Goal: Use online tool/utility: Utilize a website feature to perform a specific function

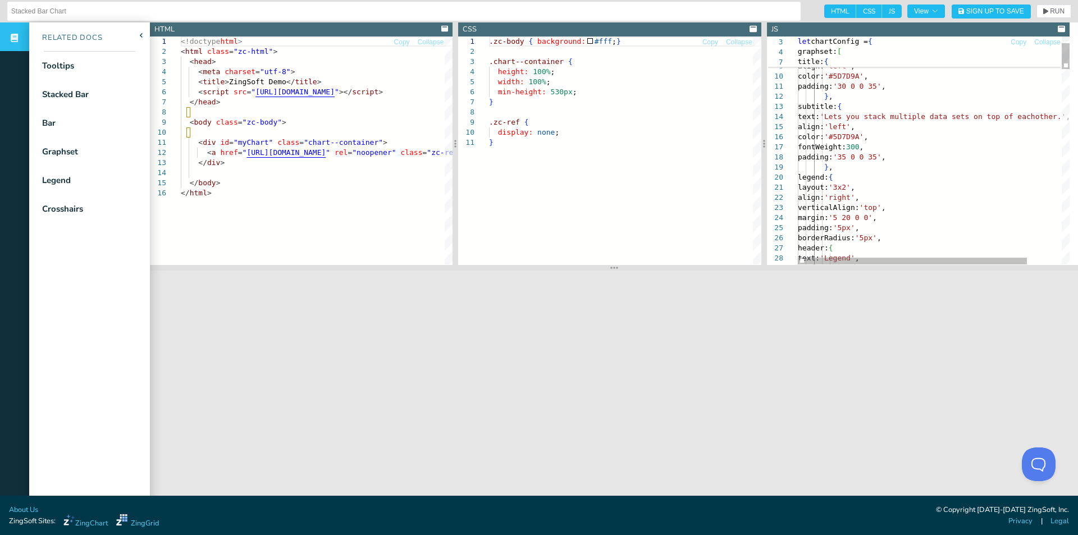
click at [1050, 10] on span "RUN" at bounding box center [1057, 11] width 15 height 7
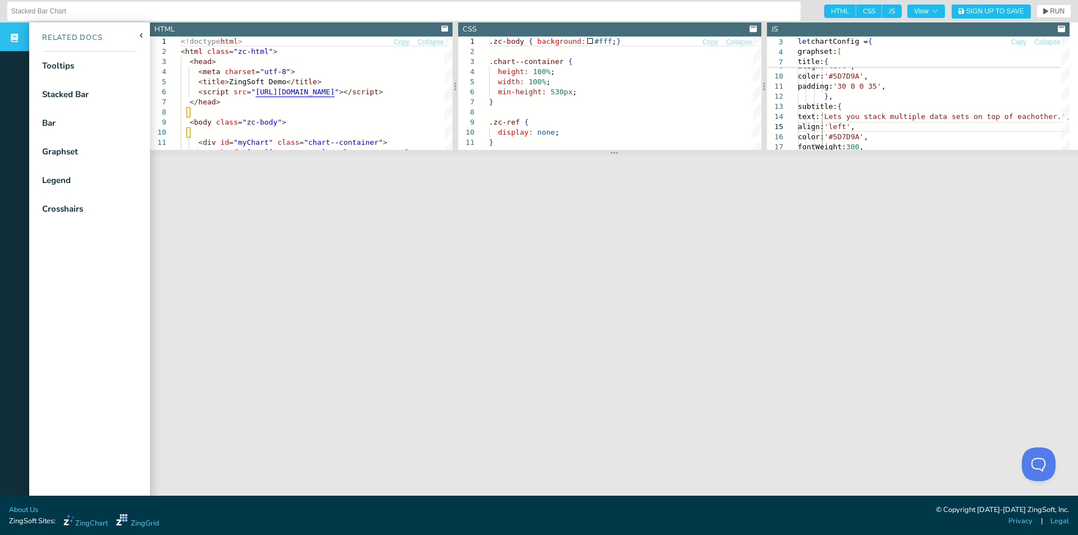
drag, startPoint x: 631, startPoint y: 259, endPoint x: 631, endPoint y: 152, distance: 107.8
click at [631, 152] on section at bounding box center [614, 153] width 928 height 6
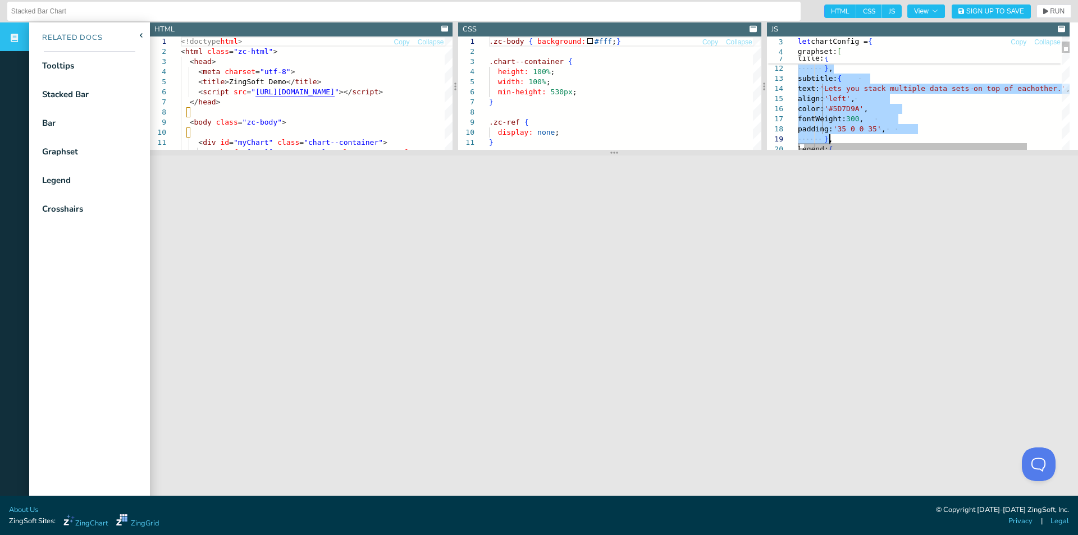
drag, startPoint x: 821, startPoint y: 74, endPoint x: 862, endPoint y: 138, distance: 76.3
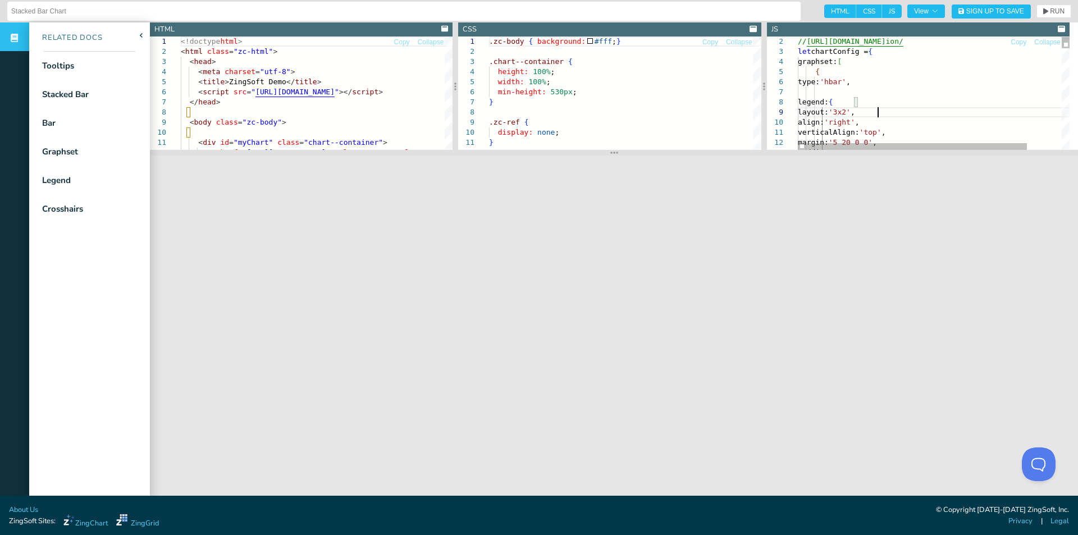
type textarea "verticalAlign: 'top', margin: '5 20 0 0', padding: '5px', borderRadius: '5px', …"
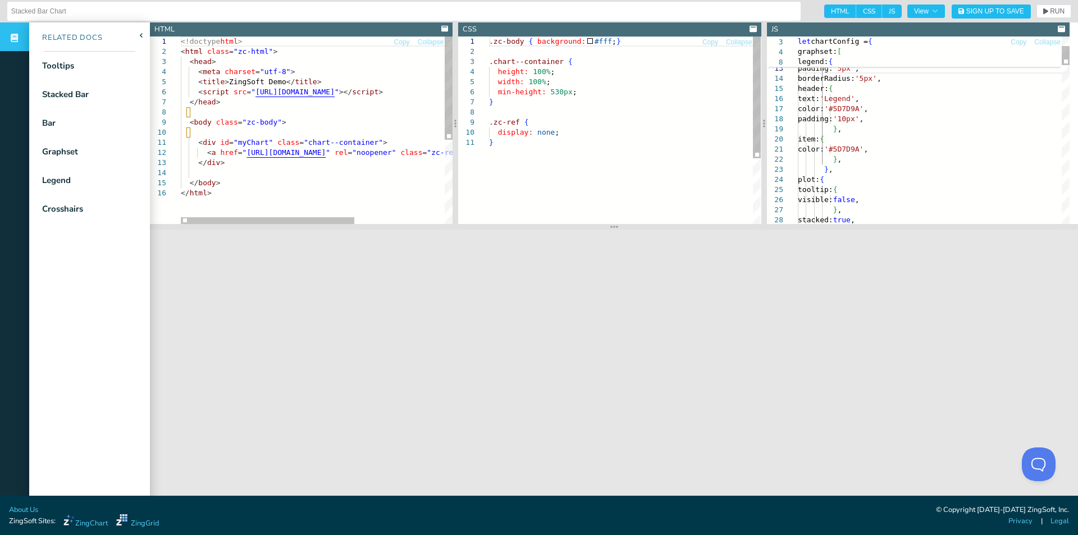
drag, startPoint x: 895, startPoint y: 154, endPoint x: 878, endPoint y: 232, distance: 79.7
click at [879, 230] on section at bounding box center [614, 227] width 928 height 6
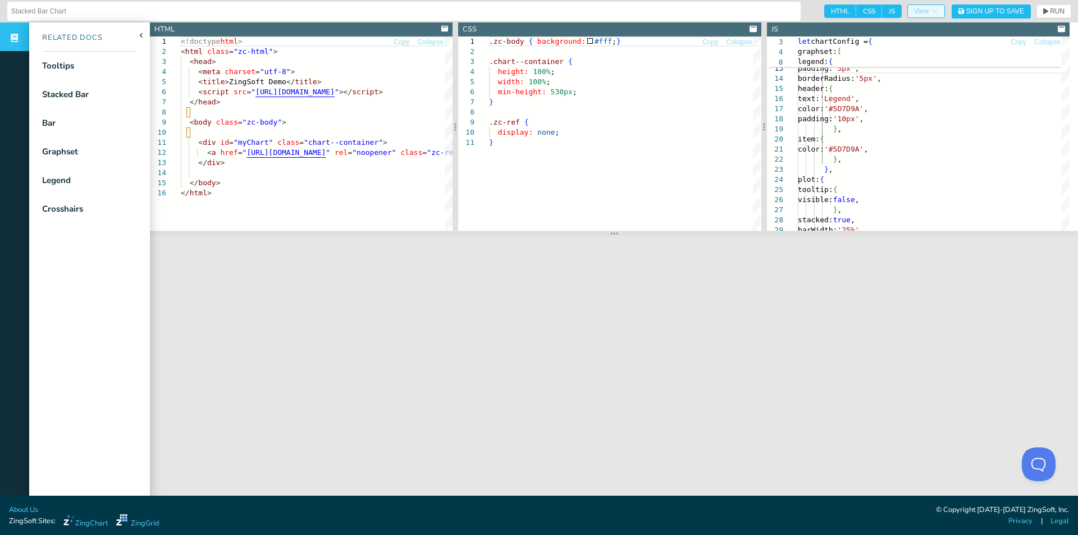
click at [914, 11] on span "View" at bounding box center [926, 11] width 24 height 7
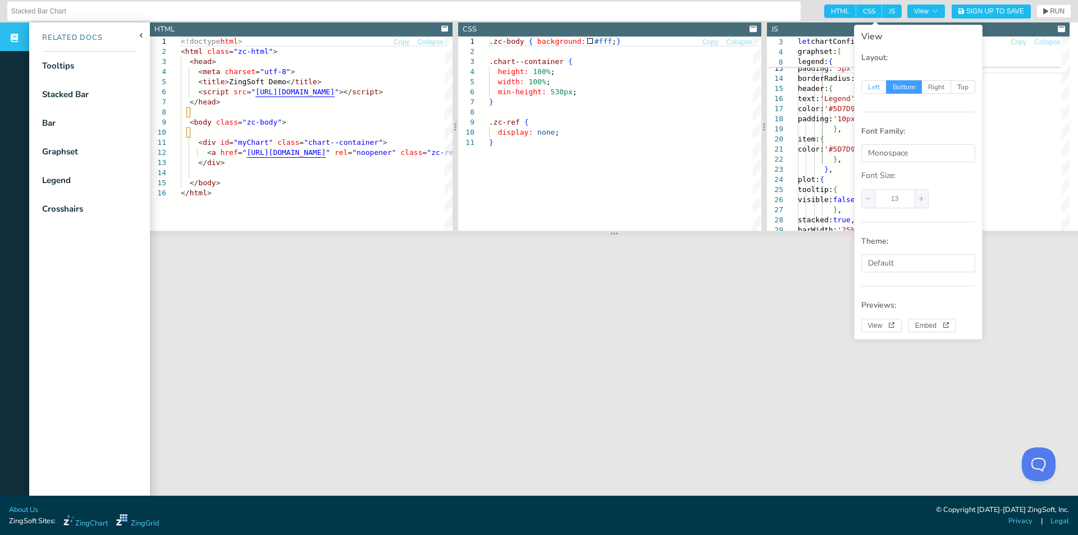
click at [870, 85] on span "Left" at bounding box center [873, 86] width 25 height 13
click at [870, 85] on input "Left" at bounding box center [867, 85] width 7 height 7
radio input "true"
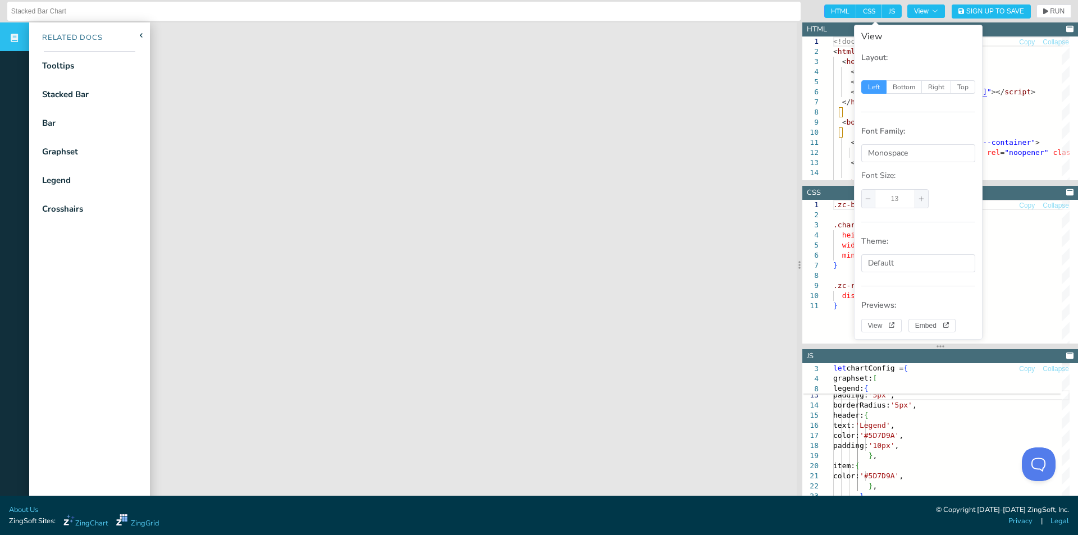
click at [833, 186] on header "CSS" at bounding box center [940, 193] width 276 height 14
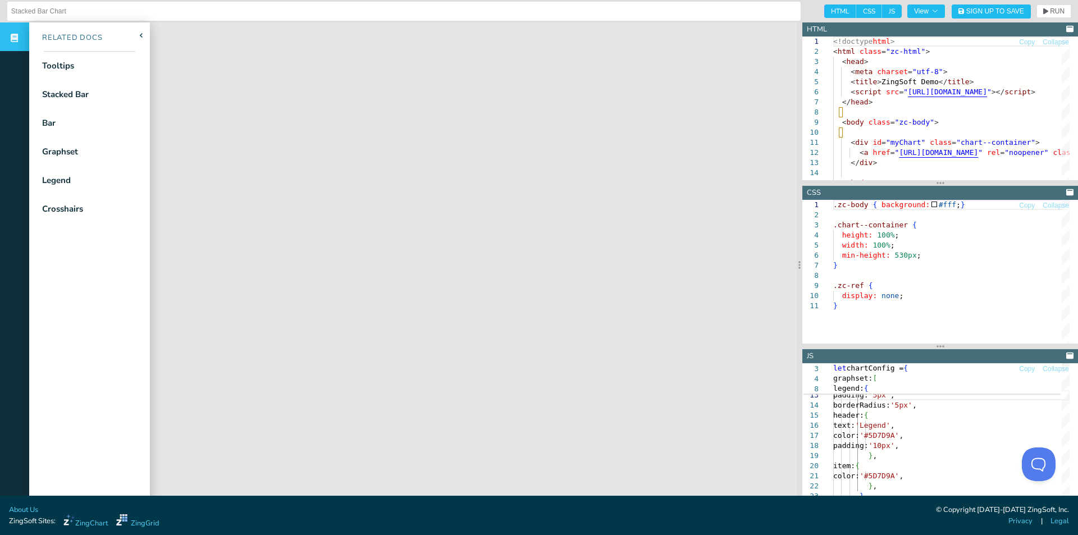
click at [833, 9] on span "HTML" at bounding box center [840, 10] width 32 height 13
click at [831, 9] on input "HTML" at bounding box center [827, 7] width 7 height 7
checkbox input "false"
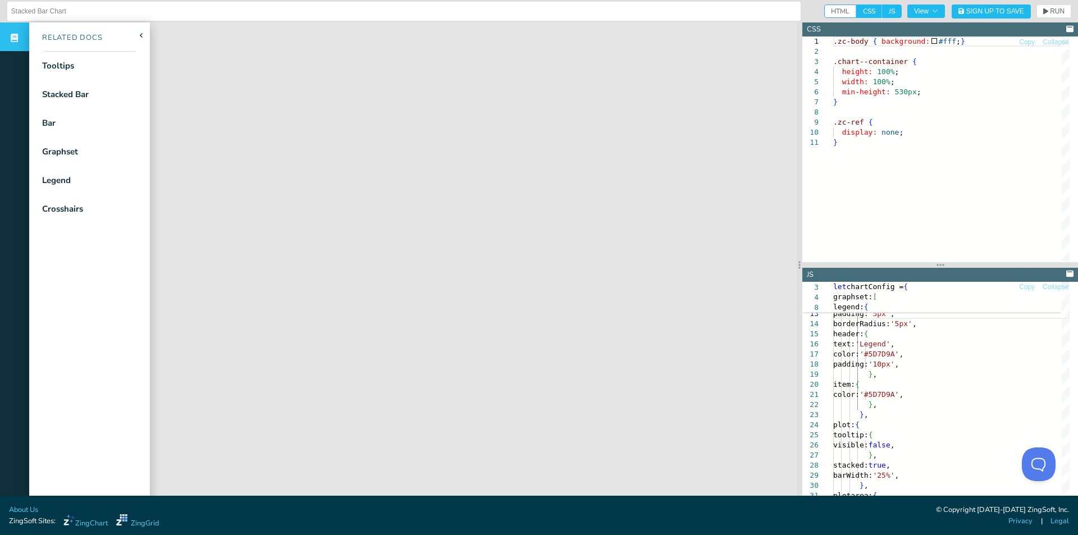
click at [856, 10] on span "CSS" at bounding box center [869, 10] width 26 height 13
click at [856, 10] on input "CSS" at bounding box center [859, 7] width 7 height 7
checkbox input "false"
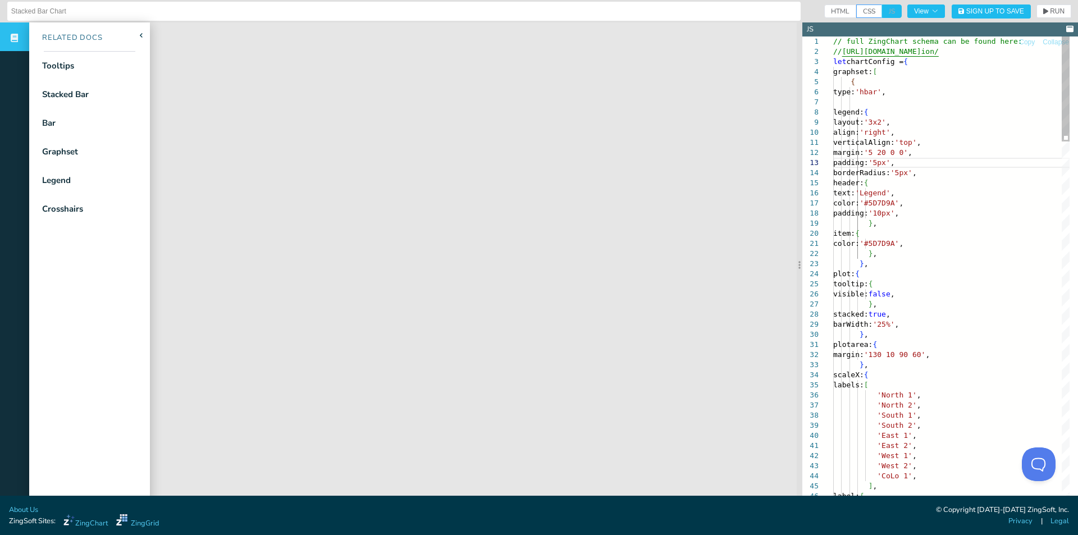
drag, startPoint x: 930, startPoint y: 141, endPoint x: 941, endPoint y: 141, distance: 10.7
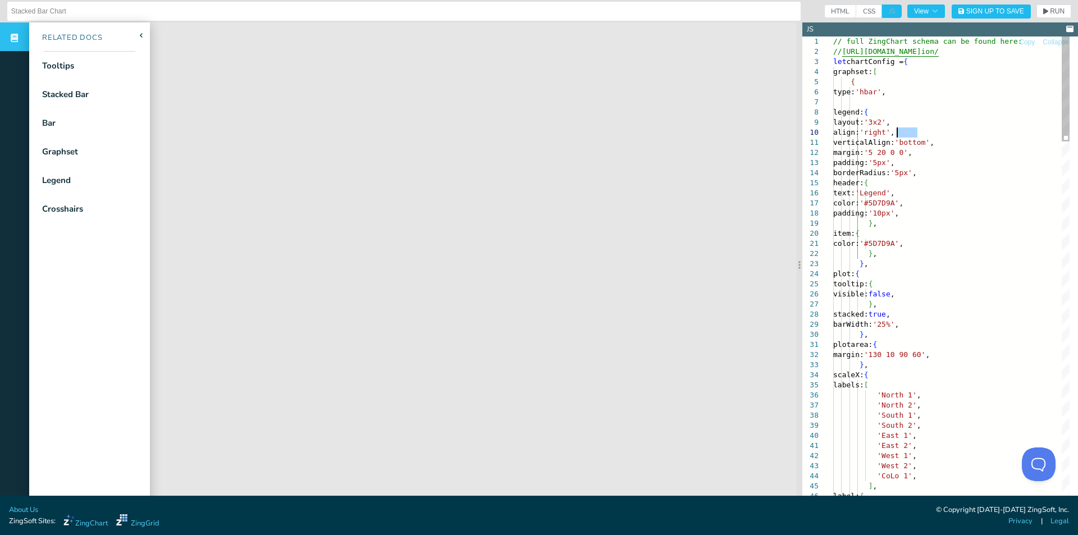
drag, startPoint x: 915, startPoint y: 132, endPoint x: 897, endPoint y: 132, distance: 18.5
click at [1050, 10] on span "RUN" at bounding box center [1057, 11] width 15 height 7
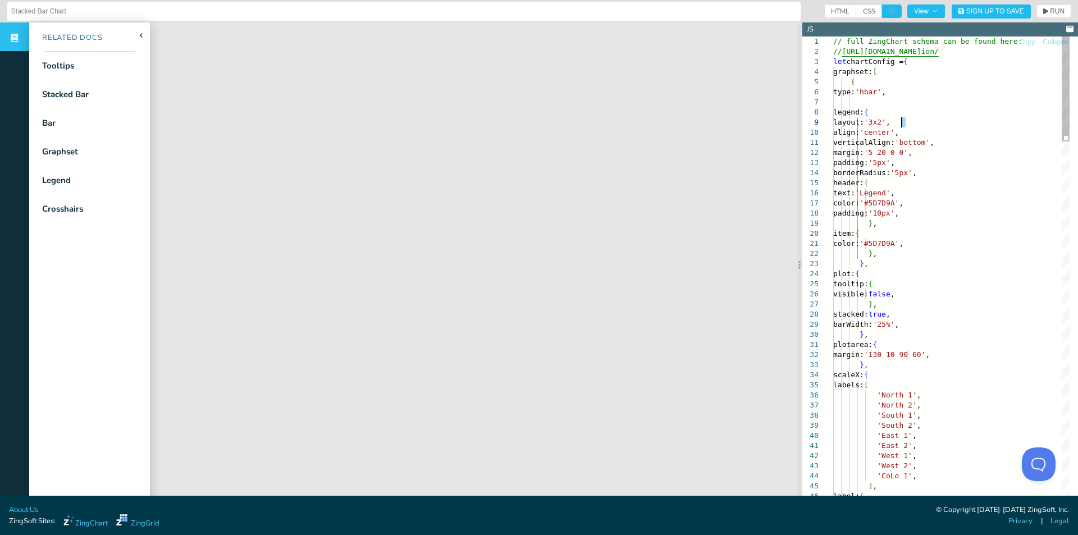
scroll to position [89, 72]
click at [1050, 13] on span "RUN" at bounding box center [1057, 11] width 15 height 7
click at [1050, 12] on span "RUN" at bounding box center [1057, 11] width 15 height 7
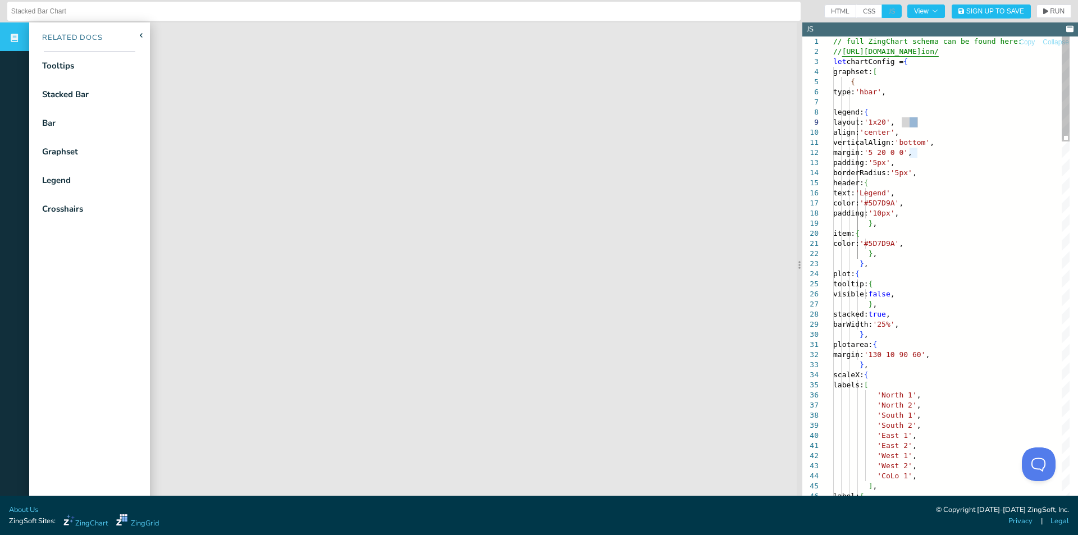
drag, startPoint x: 917, startPoint y: 122, endPoint x: 908, endPoint y: 122, distance: 9.0
click at [1053, 13] on span "RUN" at bounding box center [1057, 11] width 15 height 7
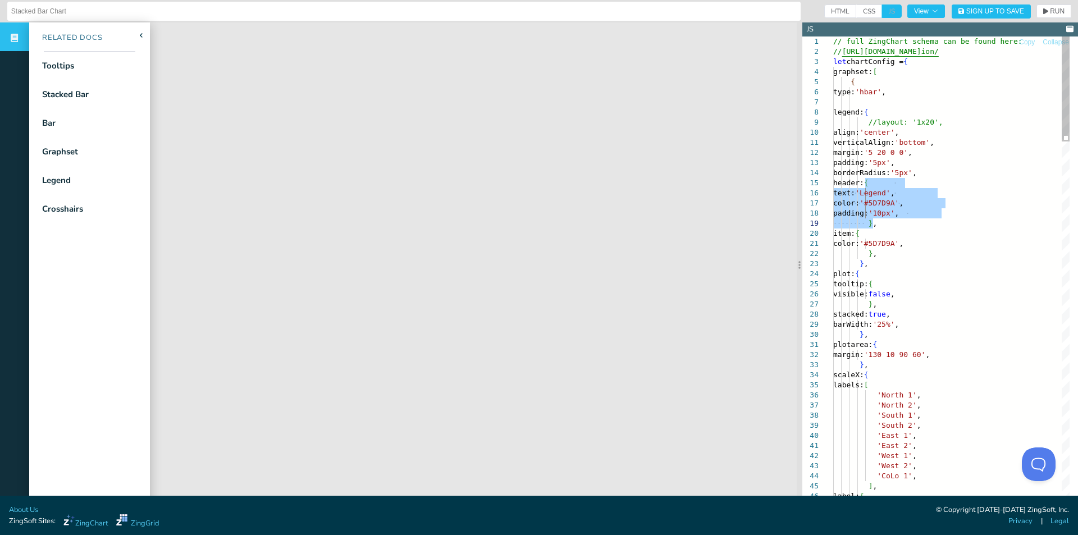
drag, startPoint x: 865, startPoint y: 184, endPoint x: 898, endPoint y: 222, distance: 50.1
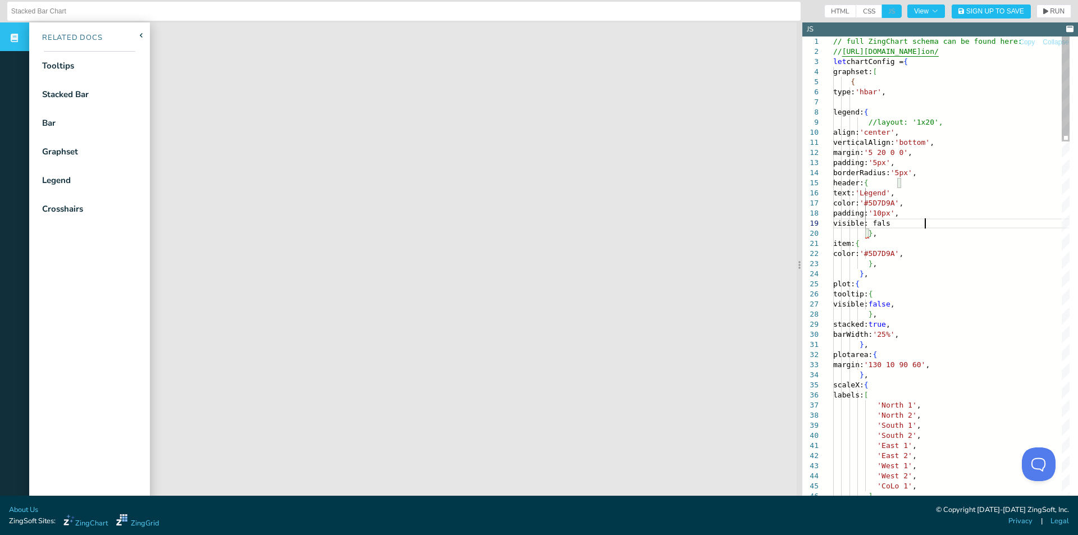
scroll to position [89, 95]
drag, startPoint x: 1036, startPoint y: 14, endPoint x: 1027, endPoint y: 17, distance: 9.4
click at [1043, 13] on icon "button" at bounding box center [1045, 11] width 5 height 7
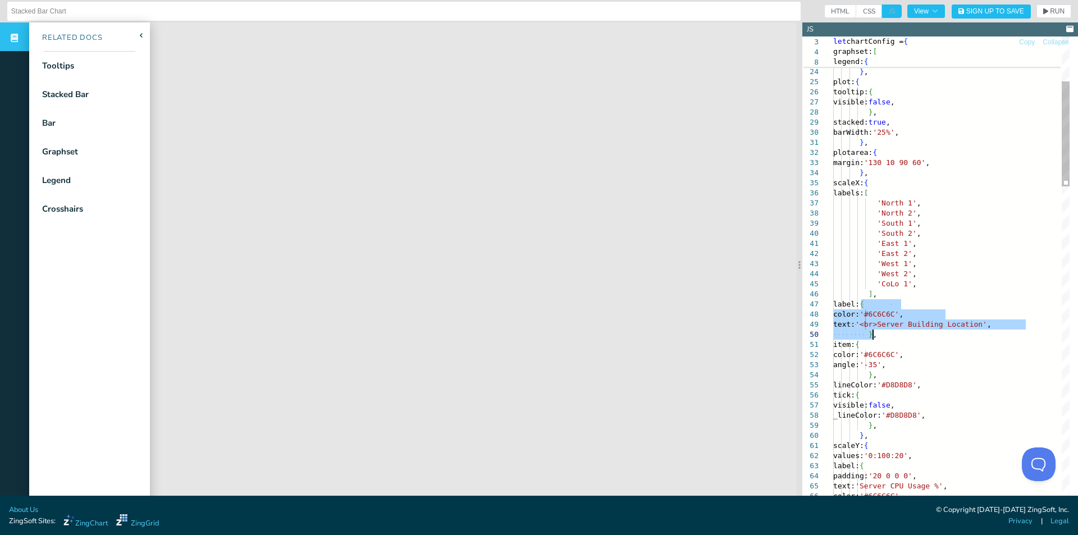
drag, startPoint x: 884, startPoint y: 317, endPoint x: 901, endPoint y: 336, distance: 25.4
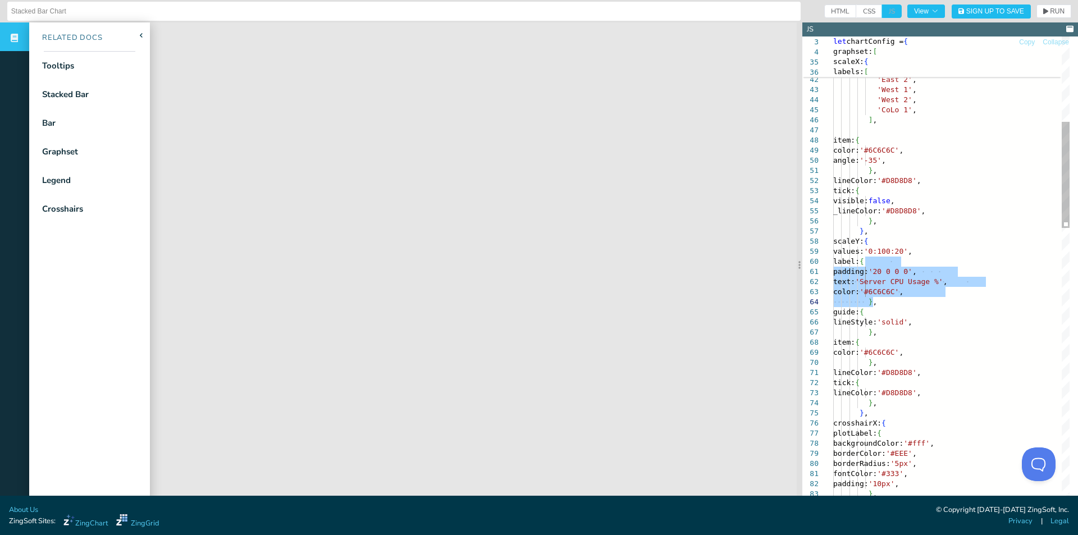
drag, startPoint x: 864, startPoint y: 263, endPoint x: 910, endPoint y: 305, distance: 62.4
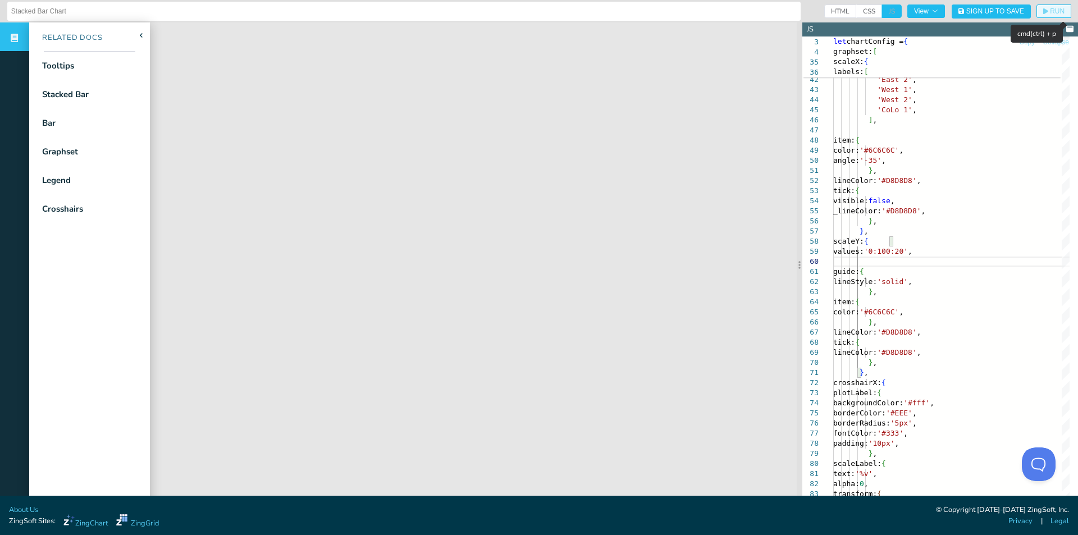
click at [1043, 12] on span "RUN" at bounding box center [1053, 11] width 21 height 7
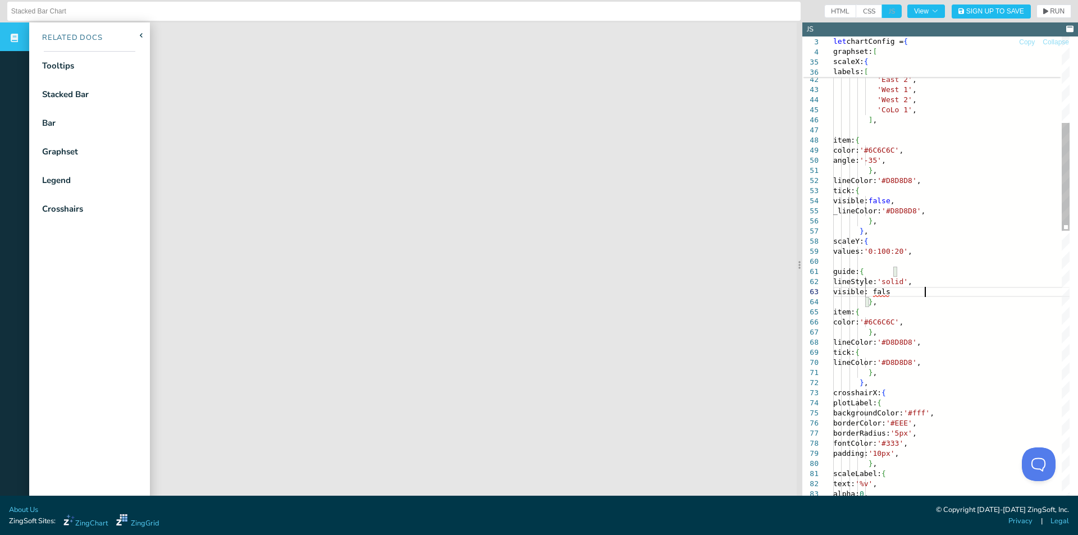
scroll to position [29, 95]
type textarea "guide: { lineStyle: 'solid', visible: false }, item: { color: '#6C6C6C', }, lin…"
click at [1056, 12] on button "RUN" at bounding box center [1053, 10] width 35 height 13
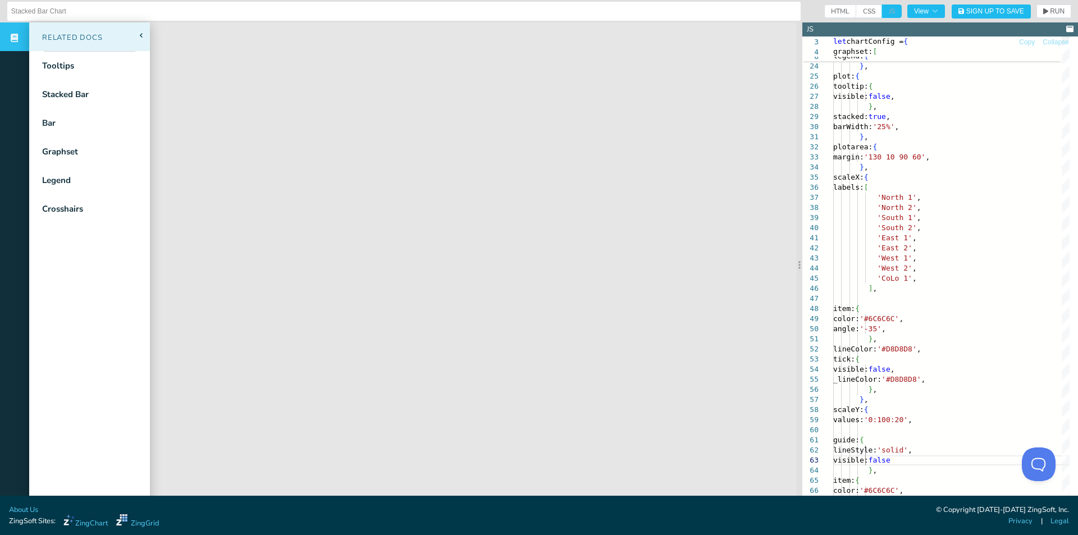
click at [139, 31] on div "Related Docs" at bounding box center [89, 36] width 121 height 29
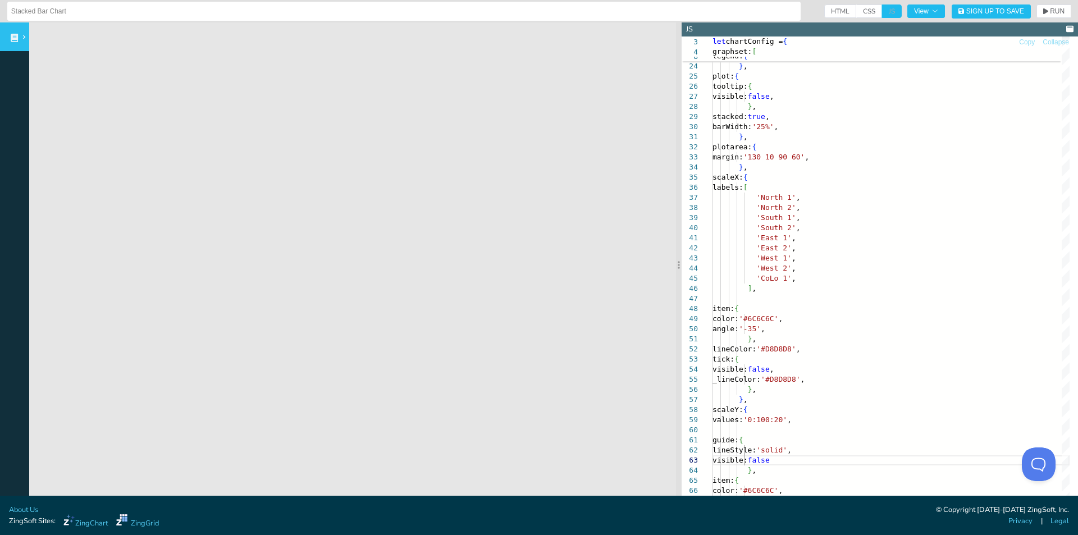
click at [7, 33] on div at bounding box center [14, 36] width 29 height 29
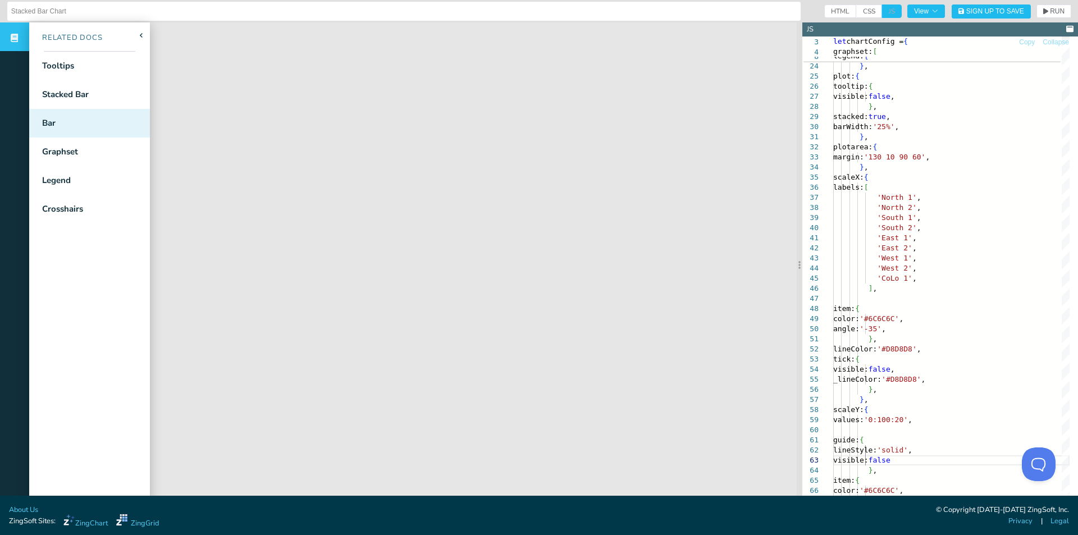
click at [84, 126] on div "Bar" at bounding box center [89, 123] width 121 height 29
